Goal: Navigation & Orientation: Go to known website

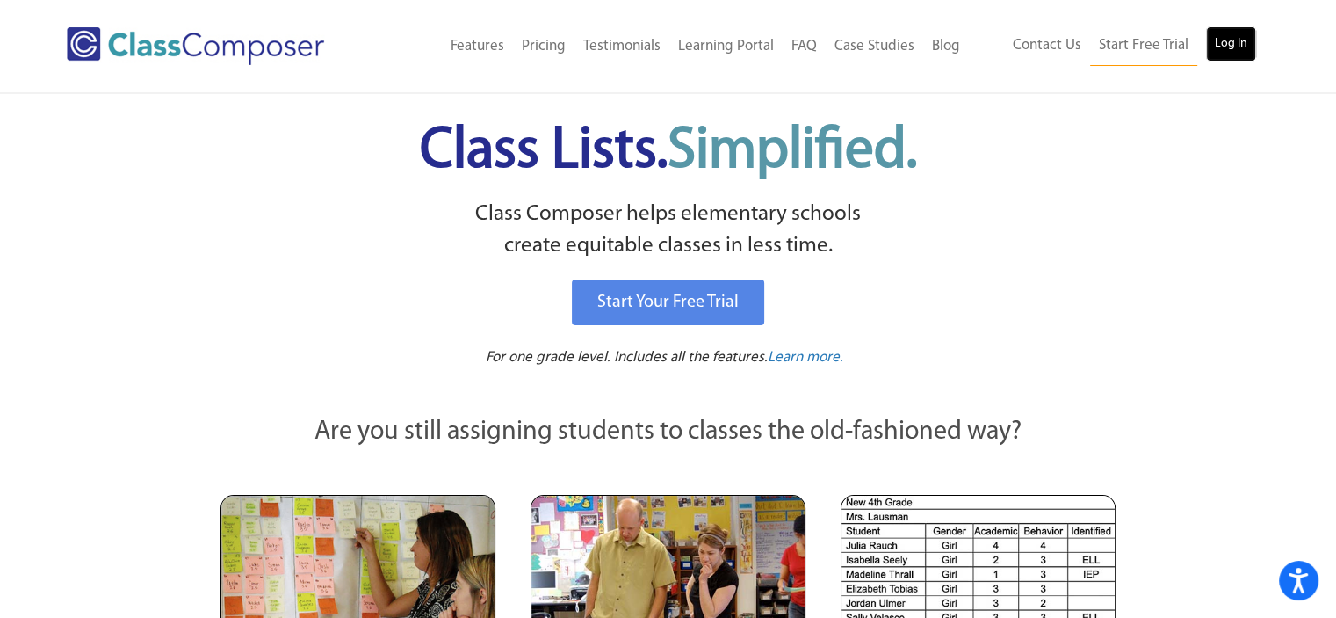
click at [1235, 48] on link "Log In" at bounding box center [1231, 43] width 50 height 35
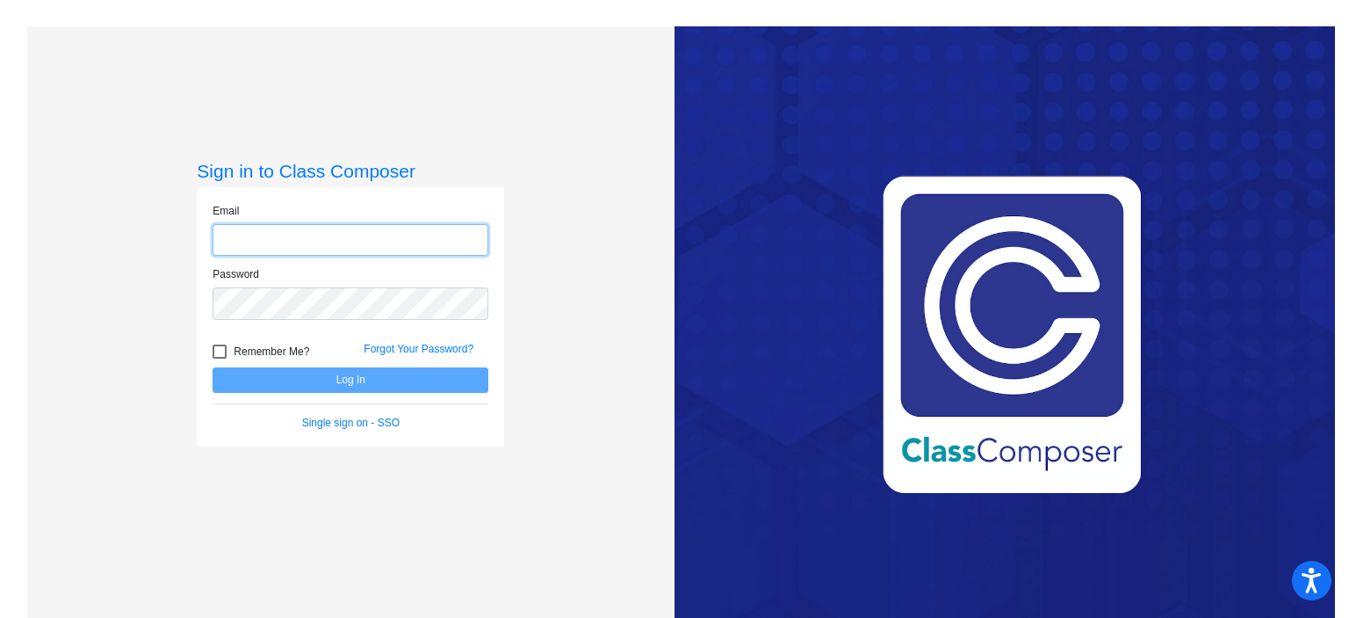
type input "[EMAIL_ADDRESS][DOMAIN_NAME]"
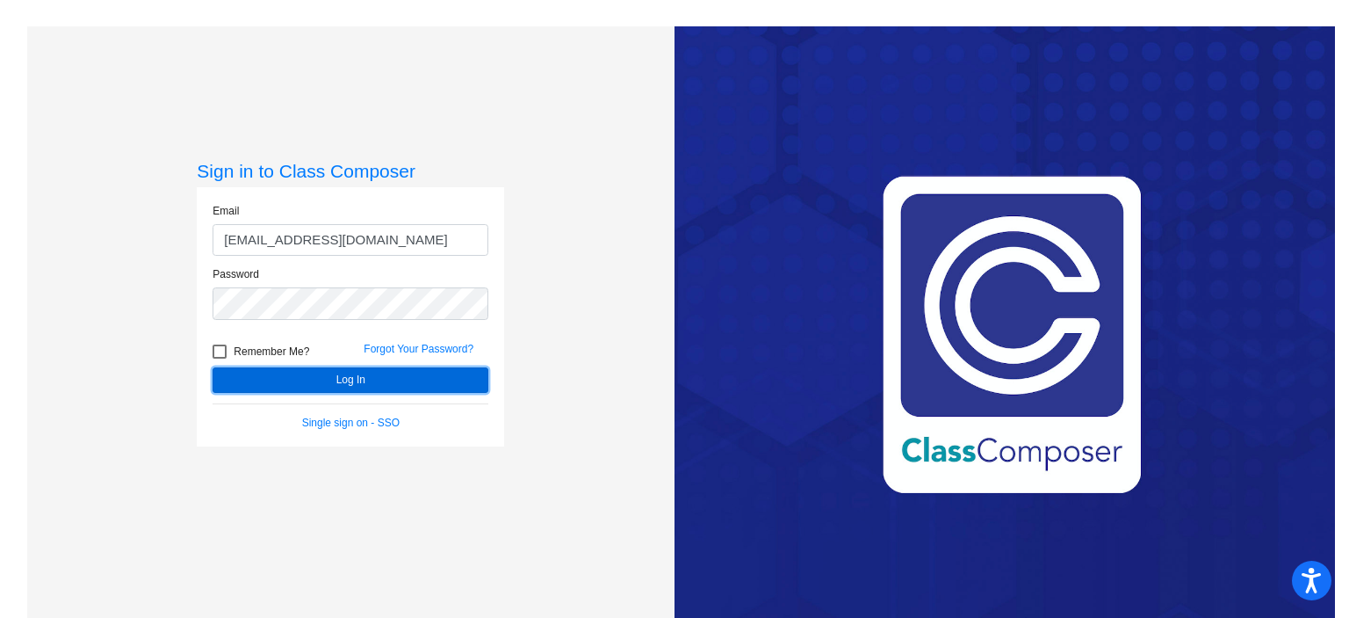
click at [374, 383] on button "Log In" at bounding box center [351, 379] width 276 height 25
